Goal: Transaction & Acquisition: Purchase product/service

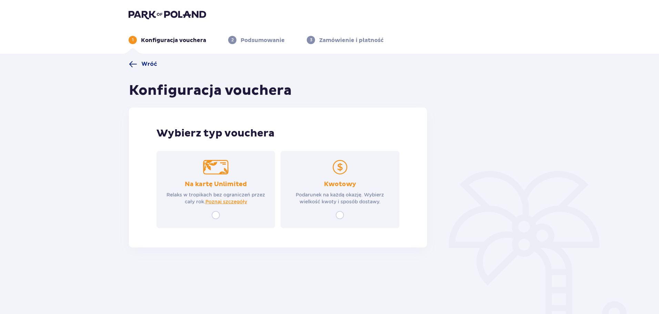
click at [342, 191] on p "Podarunek na każdą okazję. Wybierz wielkość kwoty i sposób dostawy." at bounding box center [340, 198] width 106 height 14
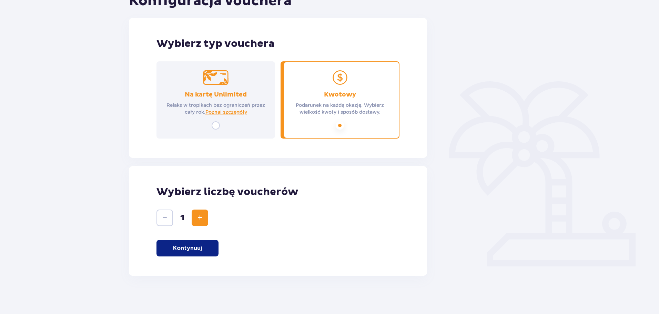
scroll to position [93, 0]
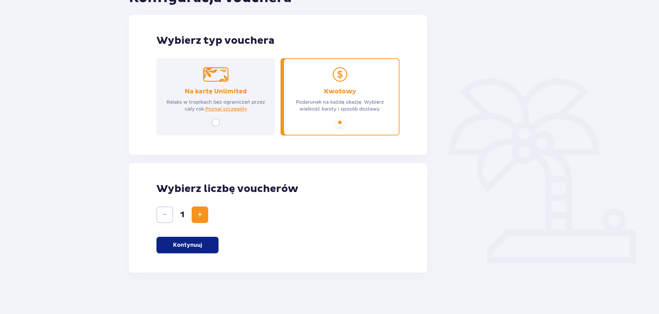
click at [205, 243] on button "Kontynuuj" at bounding box center [188, 245] width 62 height 17
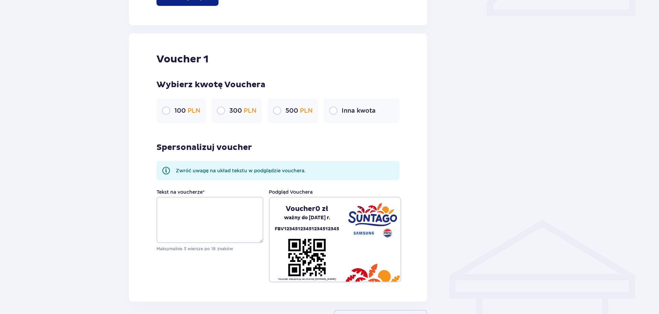
scroll to position [340, 0]
click at [328, 122] on div "Inna kwota" at bounding box center [362, 111] width 76 height 25
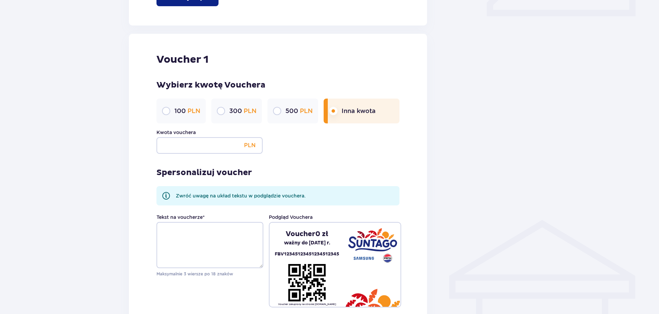
click at [338, 111] on input "radio" at bounding box center [333, 111] width 8 height 8
radio input "true"
click at [223, 151] on input "Kwota vouchera" at bounding box center [210, 145] width 106 height 17
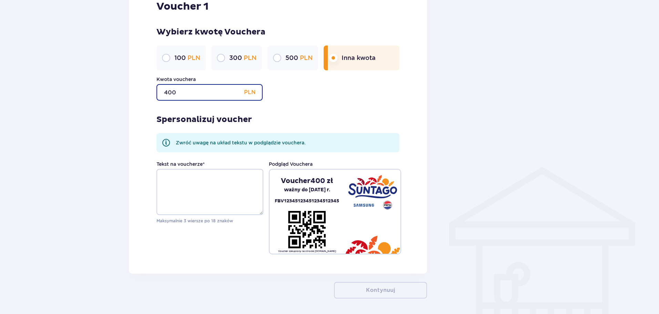
scroll to position [409, 0]
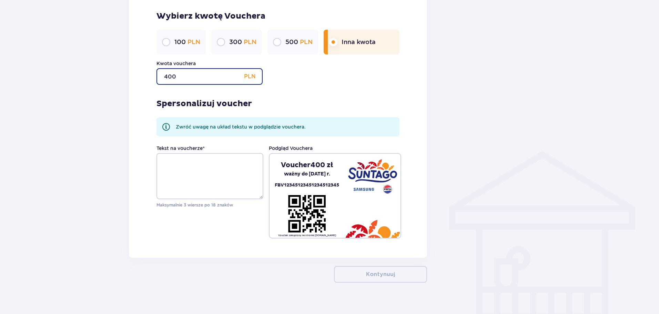
type input "400"
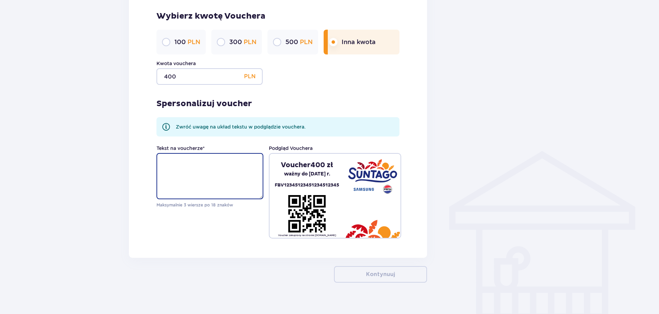
click at [196, 178] on textarea "Tekst na voucherze *" at bounding box center [210, 176] width 107 height 46
click at [211, 162] on textarea "Tekst na voucherze *" at bounding box center [210, 176] width 107 height 46
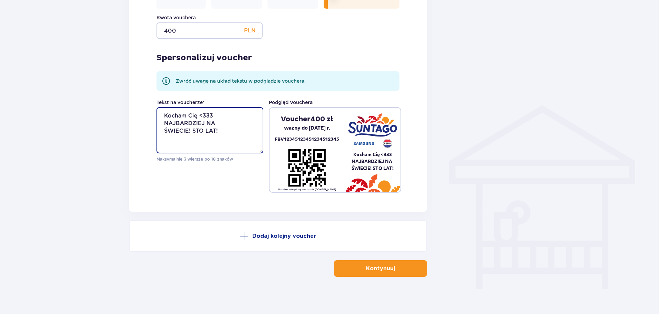
scroll to position [459, 0]
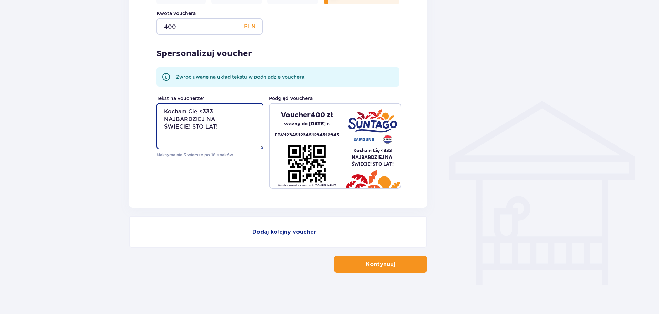
type textarea "Kocham Cię <333 NAJBARDZIEJ NA ŚWIECIE! STO LAT!"
click at [377, 266] on p "Kontynuuj" at bounding box center [380, 265] width 29 height 8
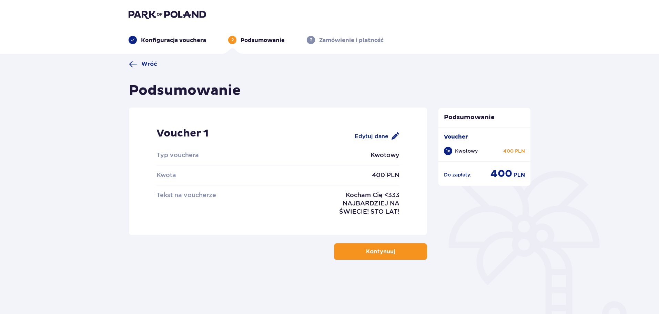
click at [390, 252] on button "Kontynuuj" at bounding box center [380, 251] width 93 height 17
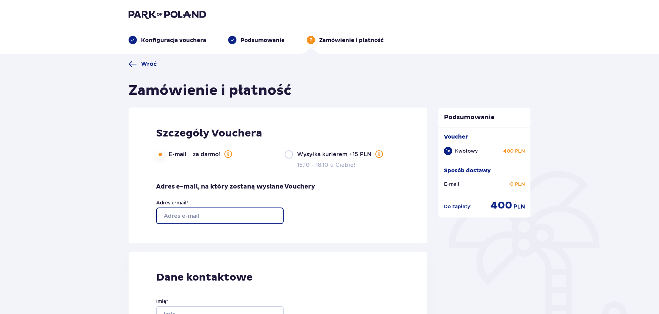
click at [210, 214] on input "Adres e-mail *" at bounding box center [220, 216] width 128 height 17
type input "[EMAIL_ADDRESS][DOMAIN_NAME]"
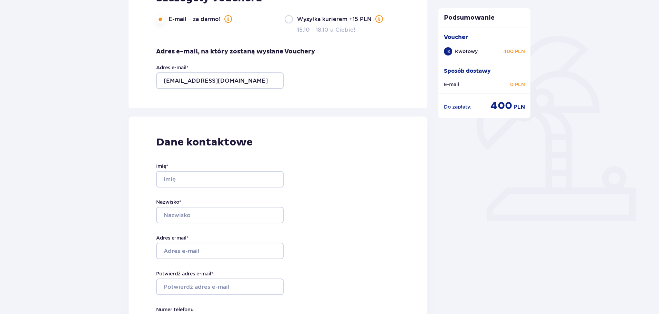
scroll to position [138, 0]
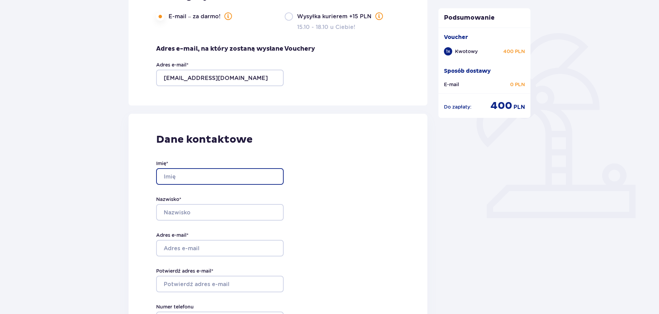
click at [196, 181] on input "Imię *" at bounding box center [220, 176] width 128 height 17
type input "Patryk"
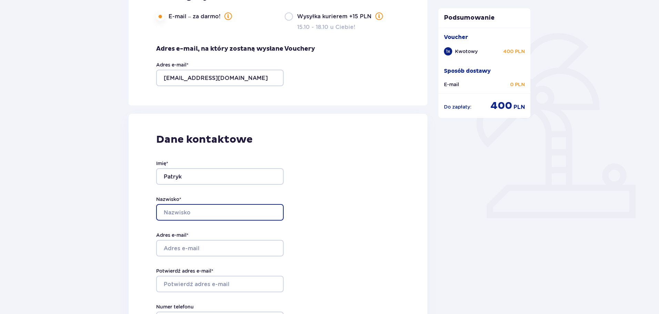
type input "[PERSON_NAME]"
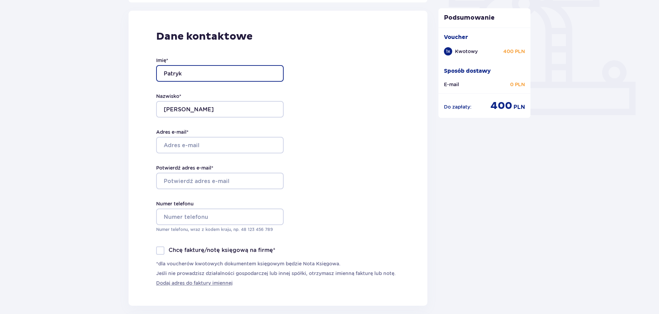
scroll to position [241, 0]
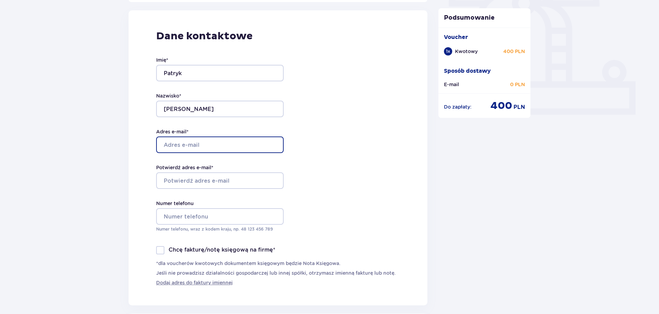
click at [194, 143] on input "Adres e-mail *" at bounding box center [220, 145] width 128 height 17
type input "[EMAIL_ADDRESS][DOMAIN_NAME]"
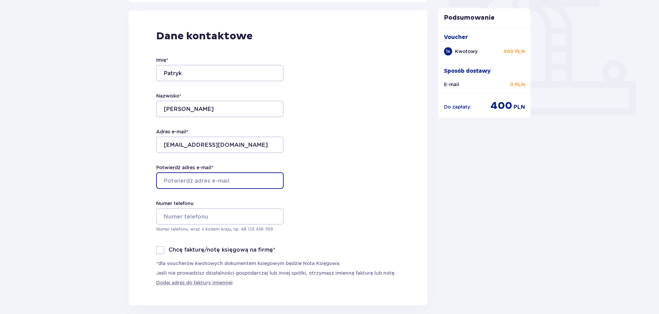
type input "[EMAIL_ADDRESS][DOMAIN_NAME]"
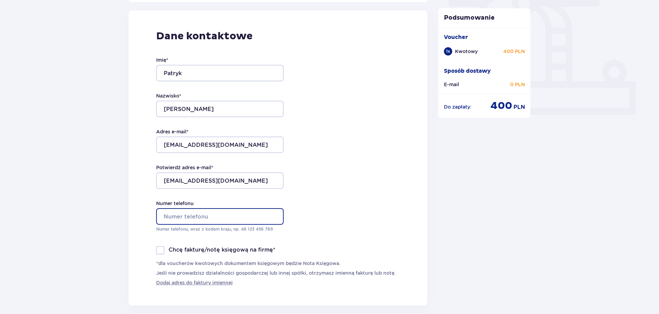
type input "665759100"
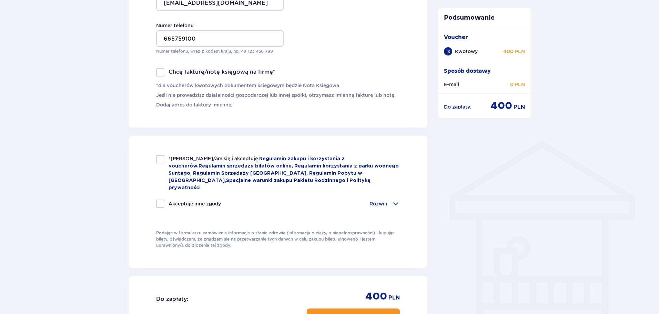
scroll to position [448, 0]
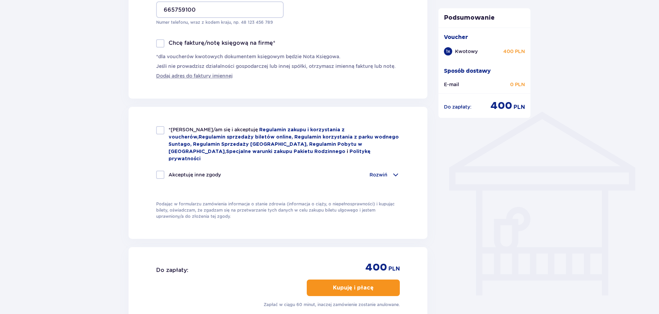
click at [160, 130] on div at bounding box center [160, 130] width 8 height 8
checkbox input "true"
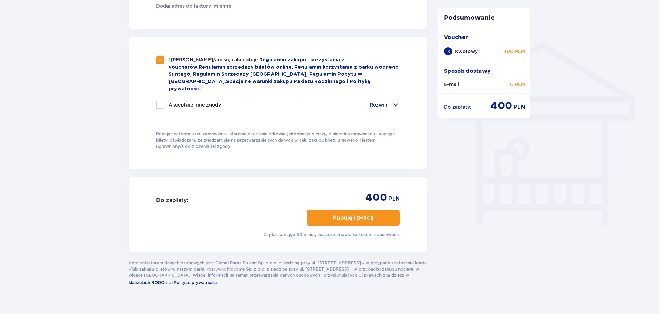
scroll to position [523, 0]
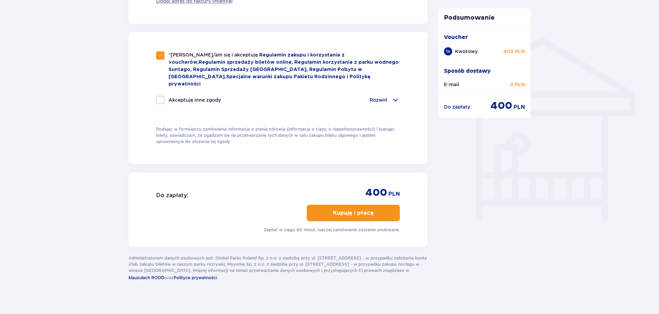
click at [386, 97] on p "Rozwiń" at bounding box center [379, 100] width 18 height 7
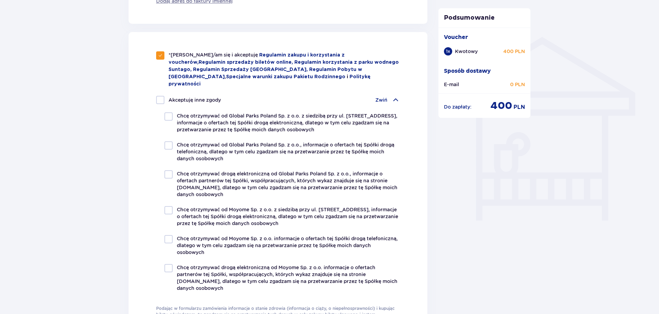
click at [386, 97] on p "Zwiń" at bounding box center [381, 100] width 12 height 7
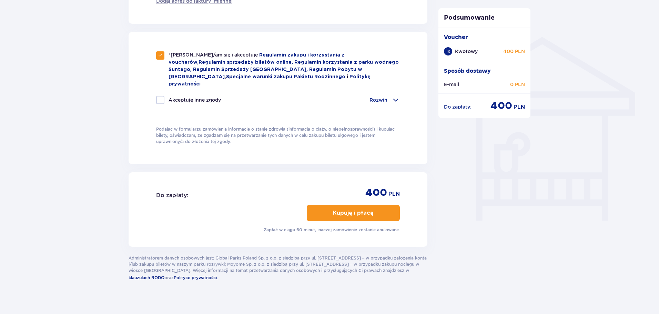
click at [356, 209] on p "Kupuję i płacę" at bounding box center [353, 213] width 41 height 8
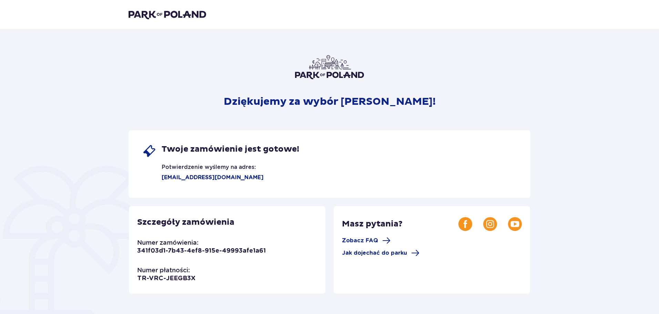
scroll to position [132, 0]
